Goal: Navigation & Orientation: Go to known website

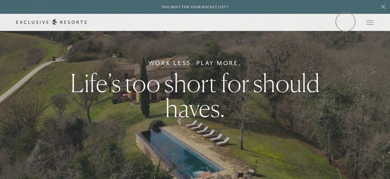
click at [0, 0] on link "Member Login" at bounding box center [0, 0] width 0 height 0
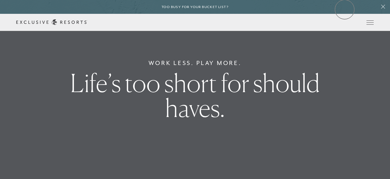
click at [345, 9] on div "Too busy for your bucket list?" at bounding box center [195, 7] width 390 height 14
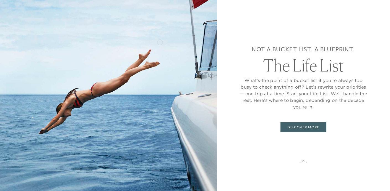
click at [149, 40] on img at bounding box center [108, 95] width 217 height 191
click at [303, 160] on icon at bounding box center [303, 162] width 7 height 4
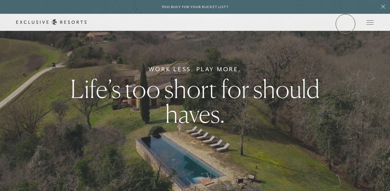
click at [0, 0] on link "Member Login" at bounding box center [0, 0] width 0 height 0
